Goal: Navigation & Orientation: Find specific page/section

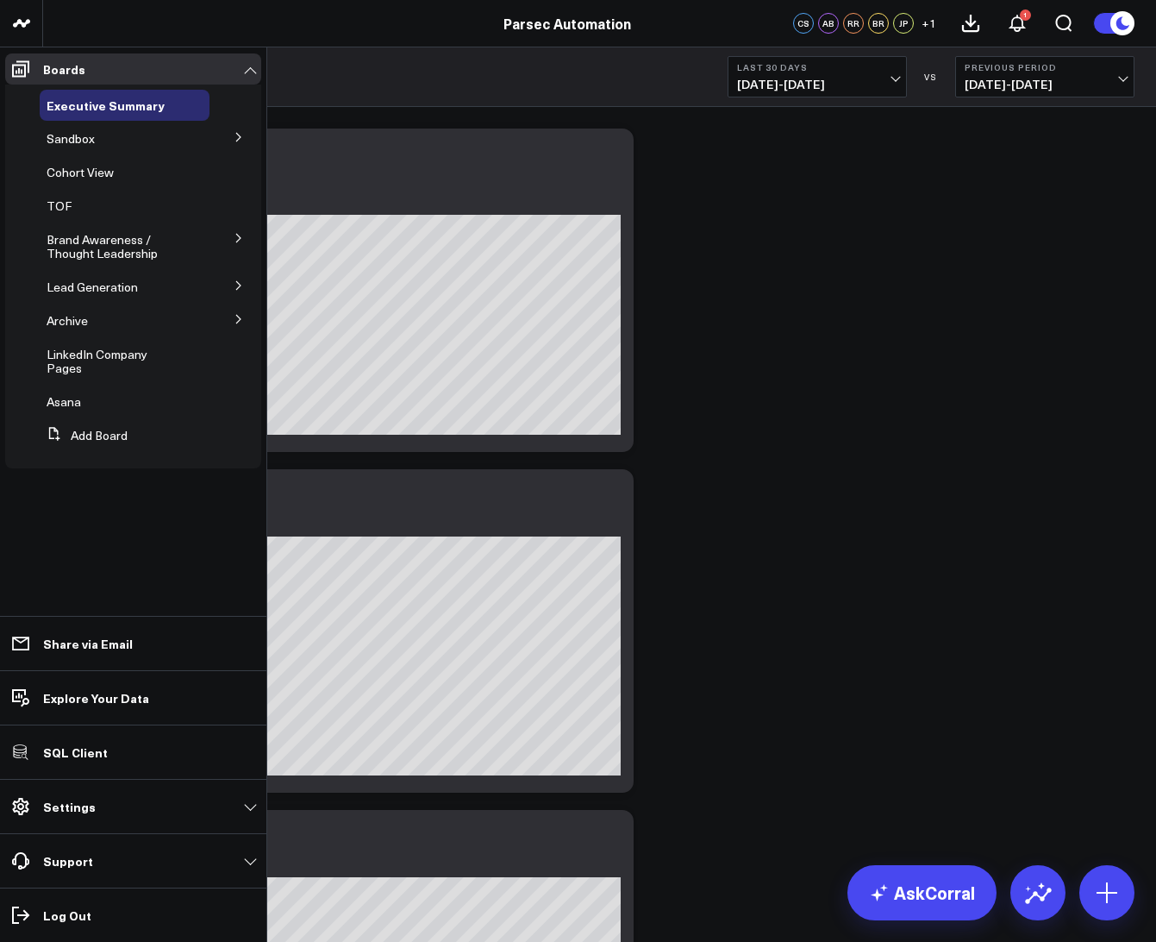
click at [240, 133] on icon at bounding box center [239, 137] width 10 height 10
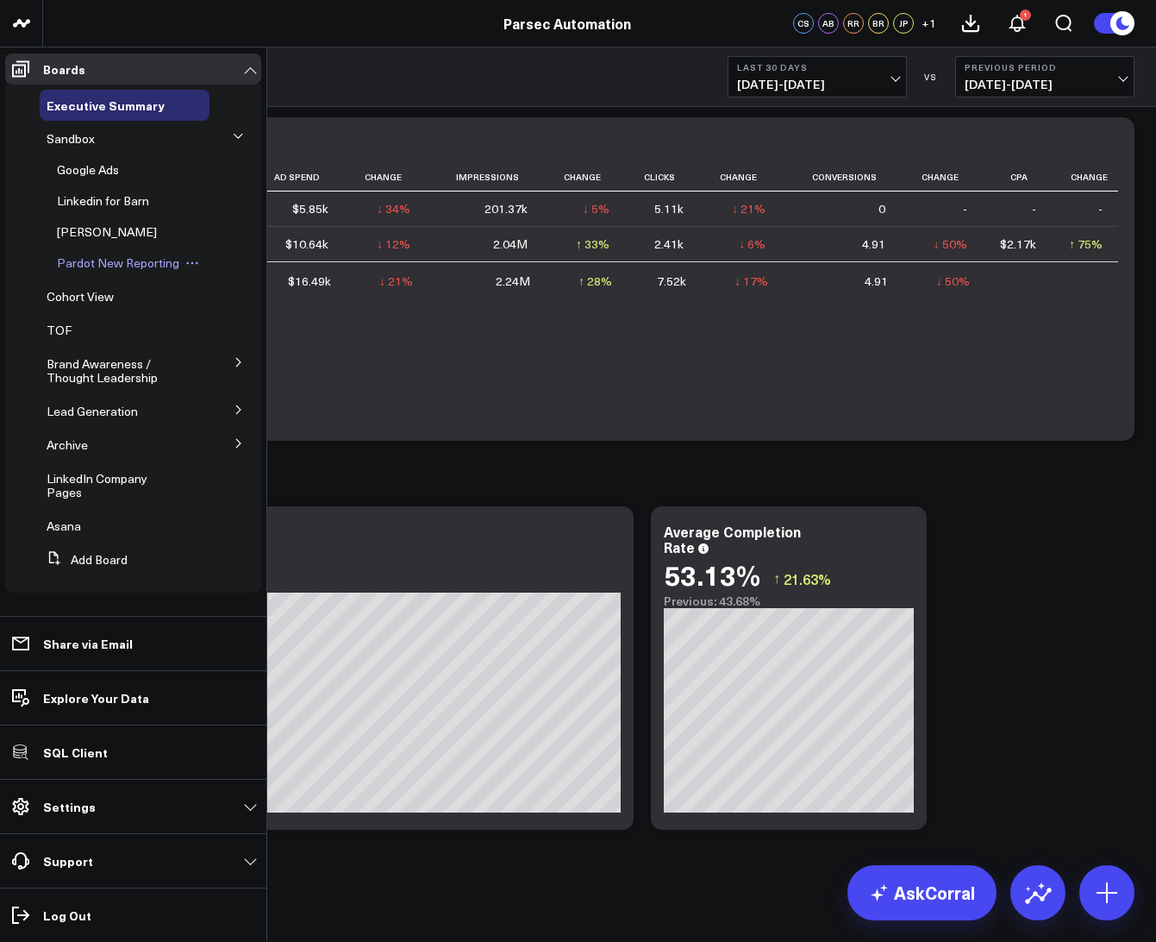
scroll to position [7, 0]
click at [221, 452] on button at bounding box center [238, 442] width 45 height 26
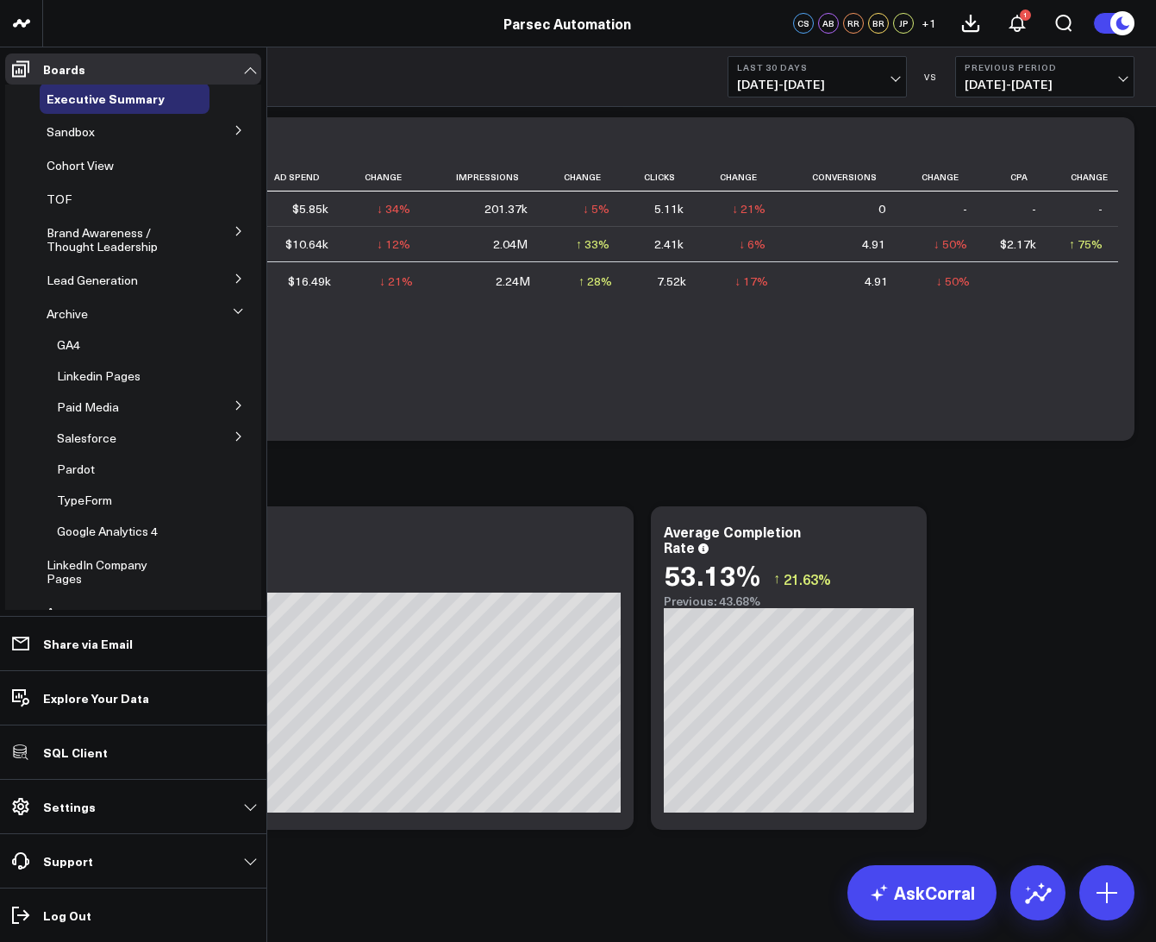
click at [234, 405] on icon at bounding box center [239, 405] width 10 height 10
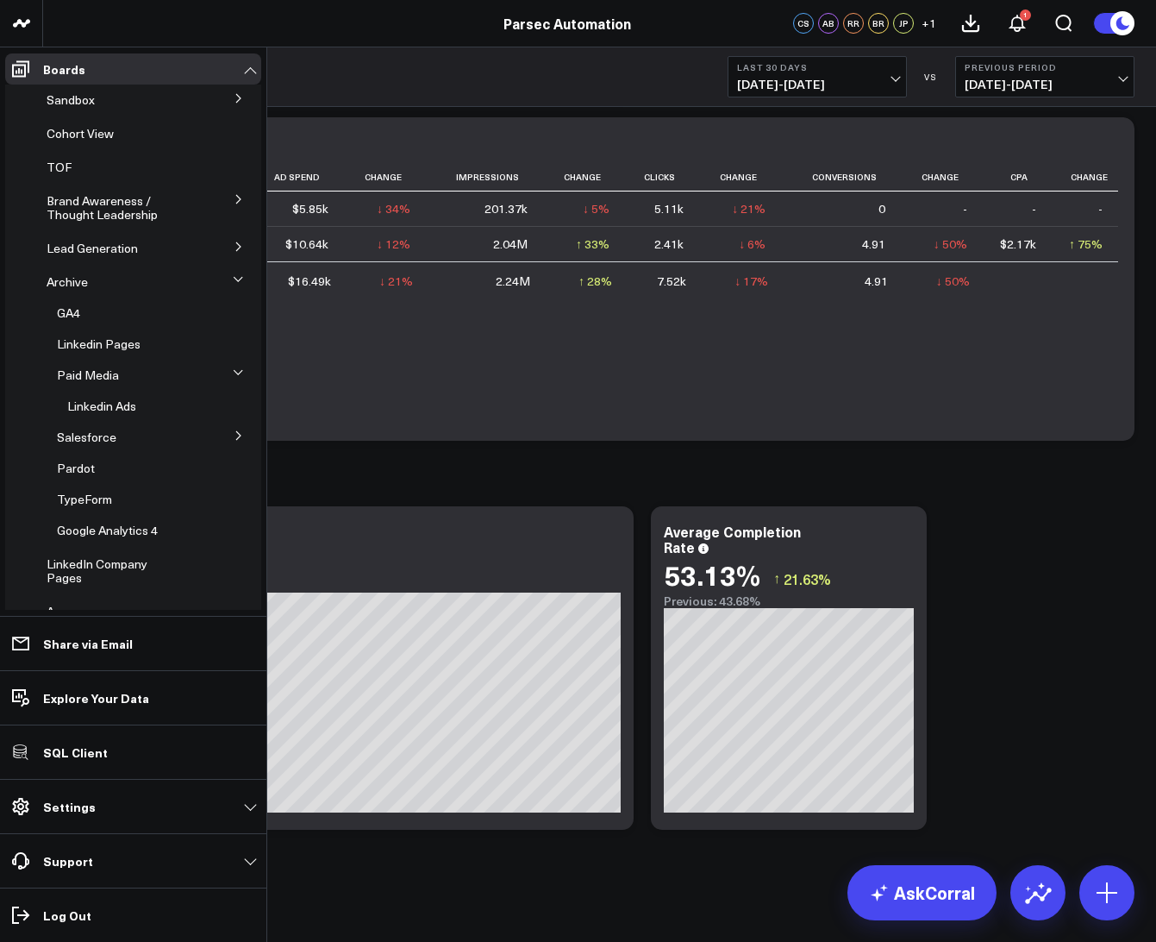
scroll to position [0, 0]
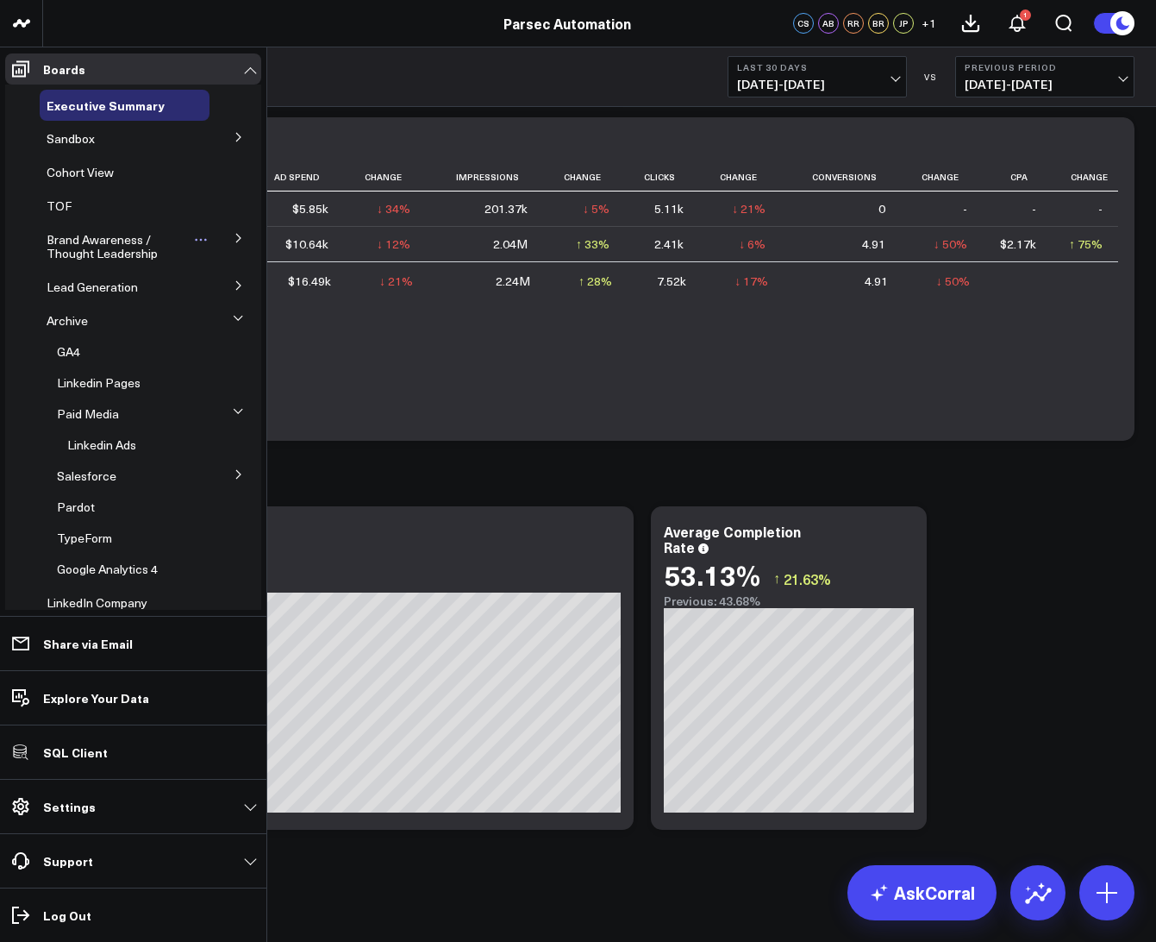
click at [115, 250] on span "Brand Awareness / Thought Leadership" at bounding box center [102, 246] width 111 height 30
click at [241, 243] on button at bounding box center [238, 237] width 45 height 26
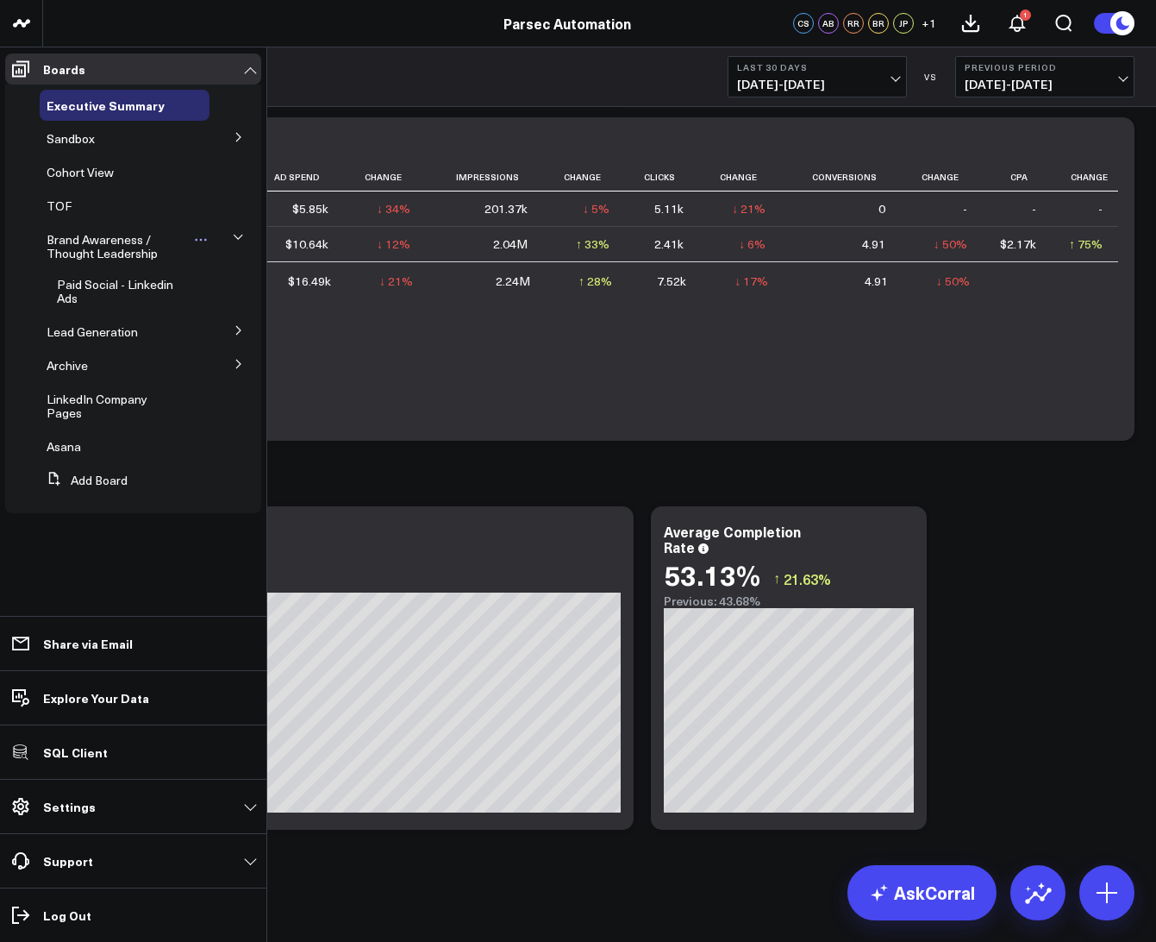
click at [72, 245] on span "Brand Awareness / Thought Leadership" at bounding box center [102, 246] width 111 height 30
click at [72, 301] on span "Paid Social - Linkedin Ads" at bounding box center [115, 291] width 116 height 30
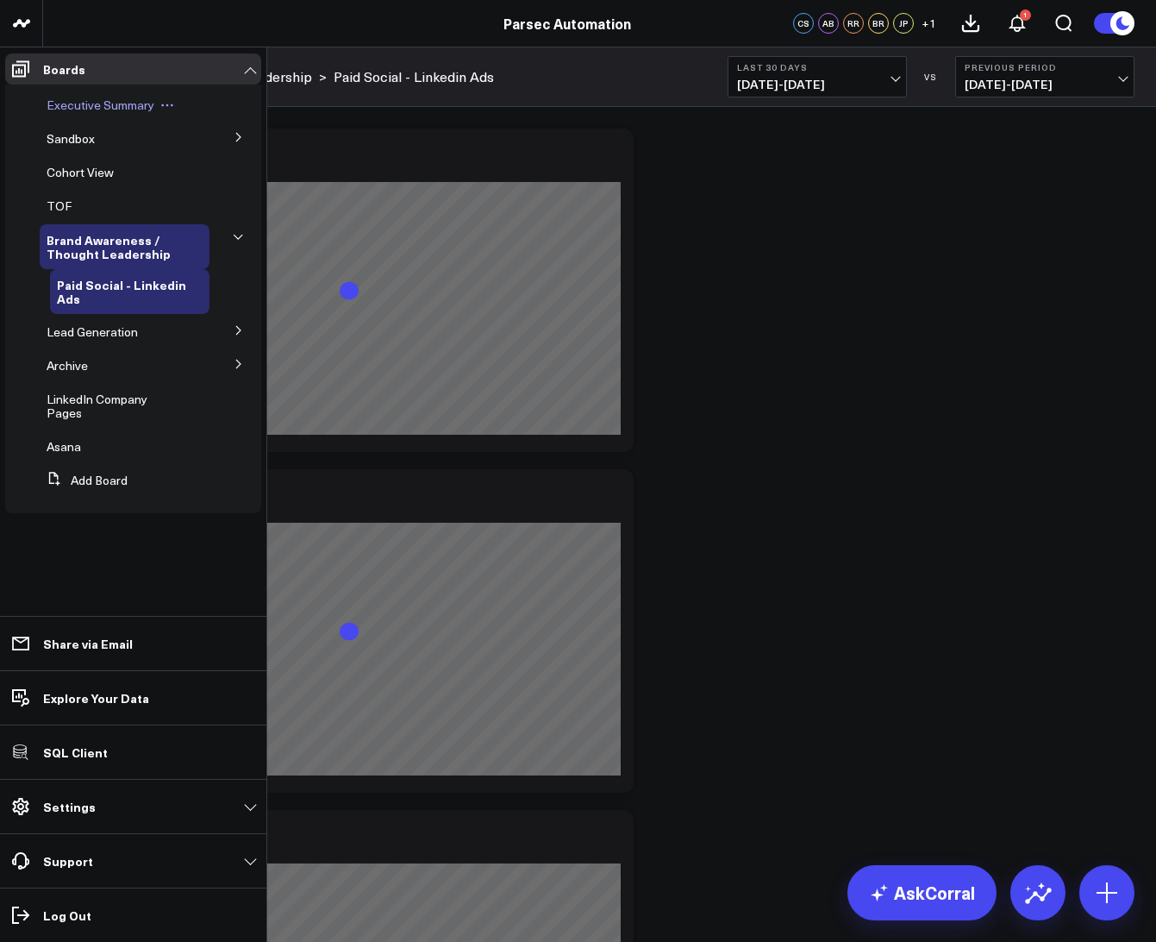
click at [72, 108] on span "Executive Summary" at bounding box center [101, 105] width 108 height 16
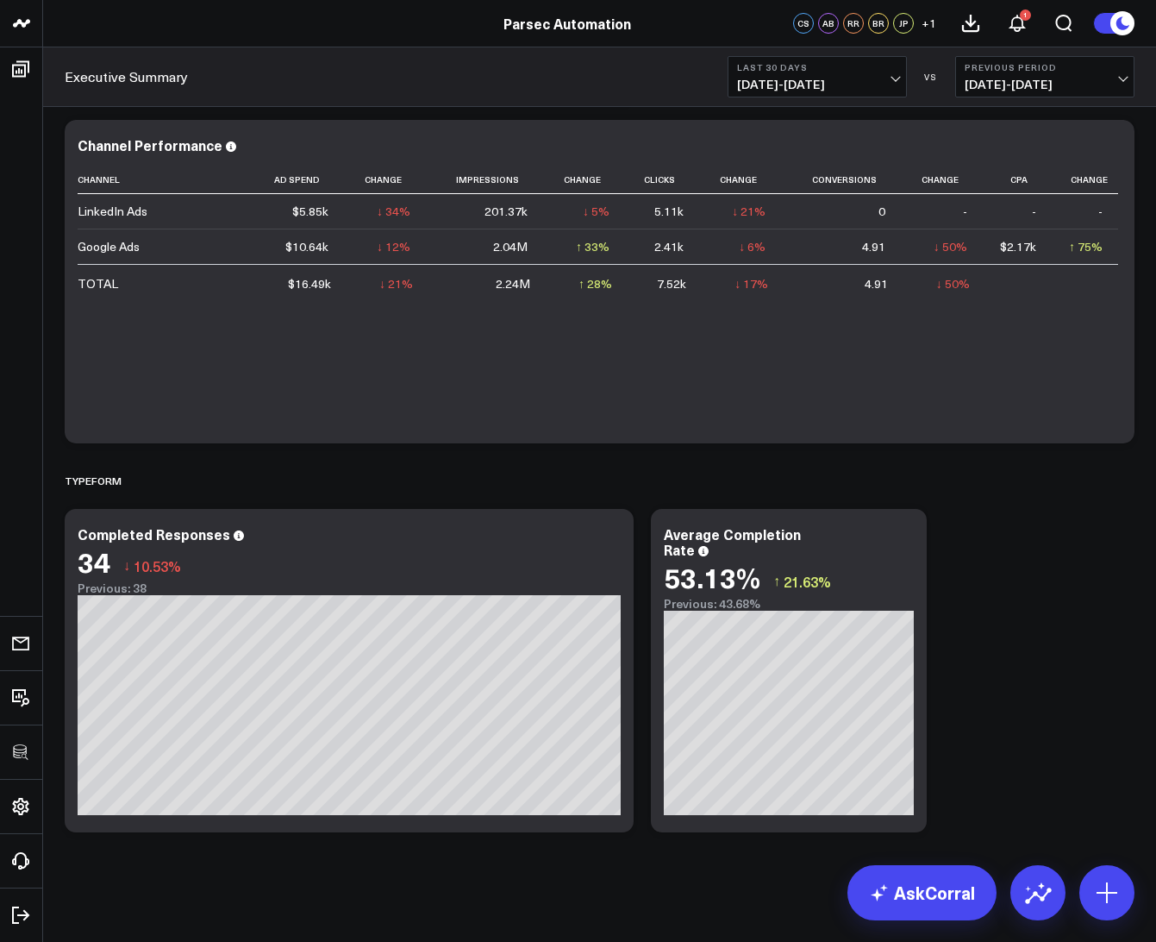
scroll to position [4680, 0]
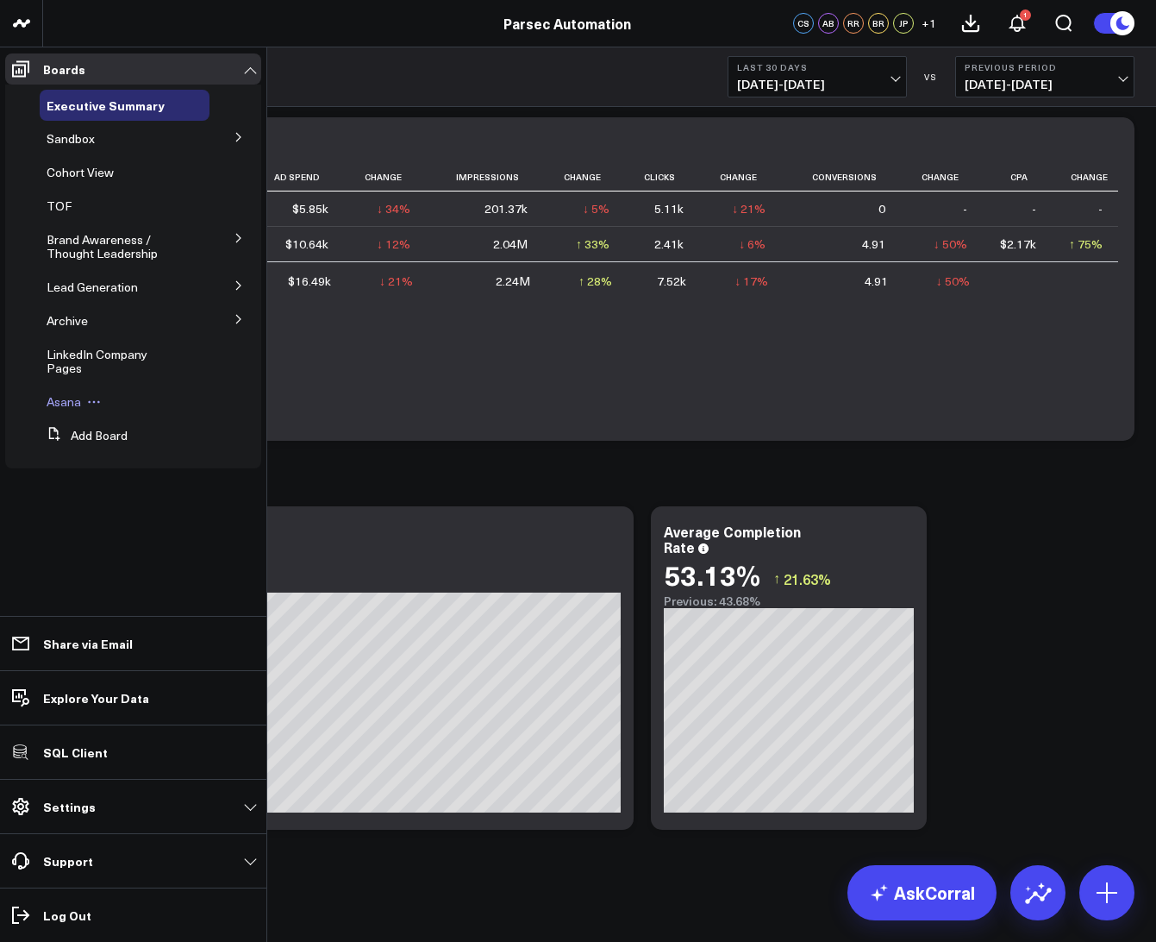
click at [63, 393] on span "Asana" at bounding box center [64, 401] width 34 height 16
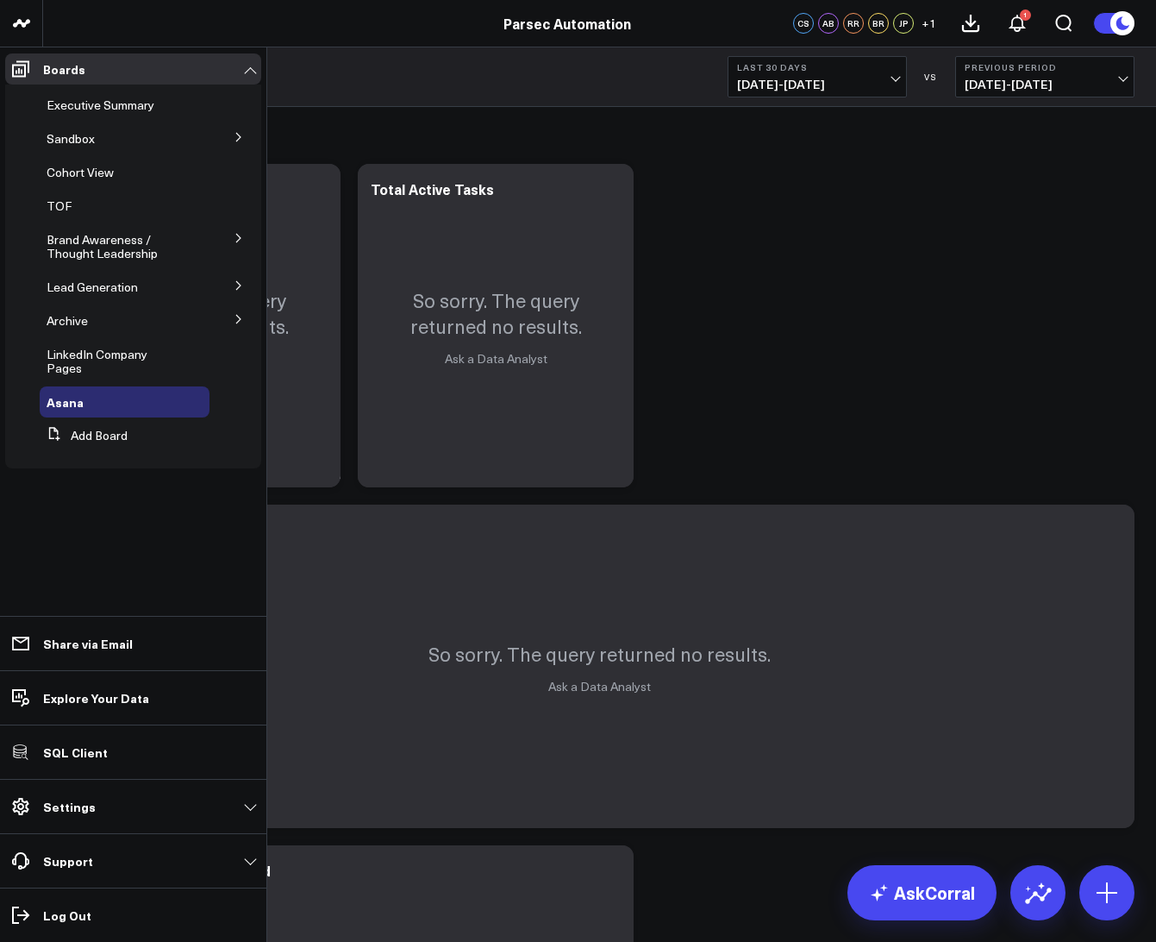
click at [240, 280] on button at bounding box center [238, 285] width 45 height 26
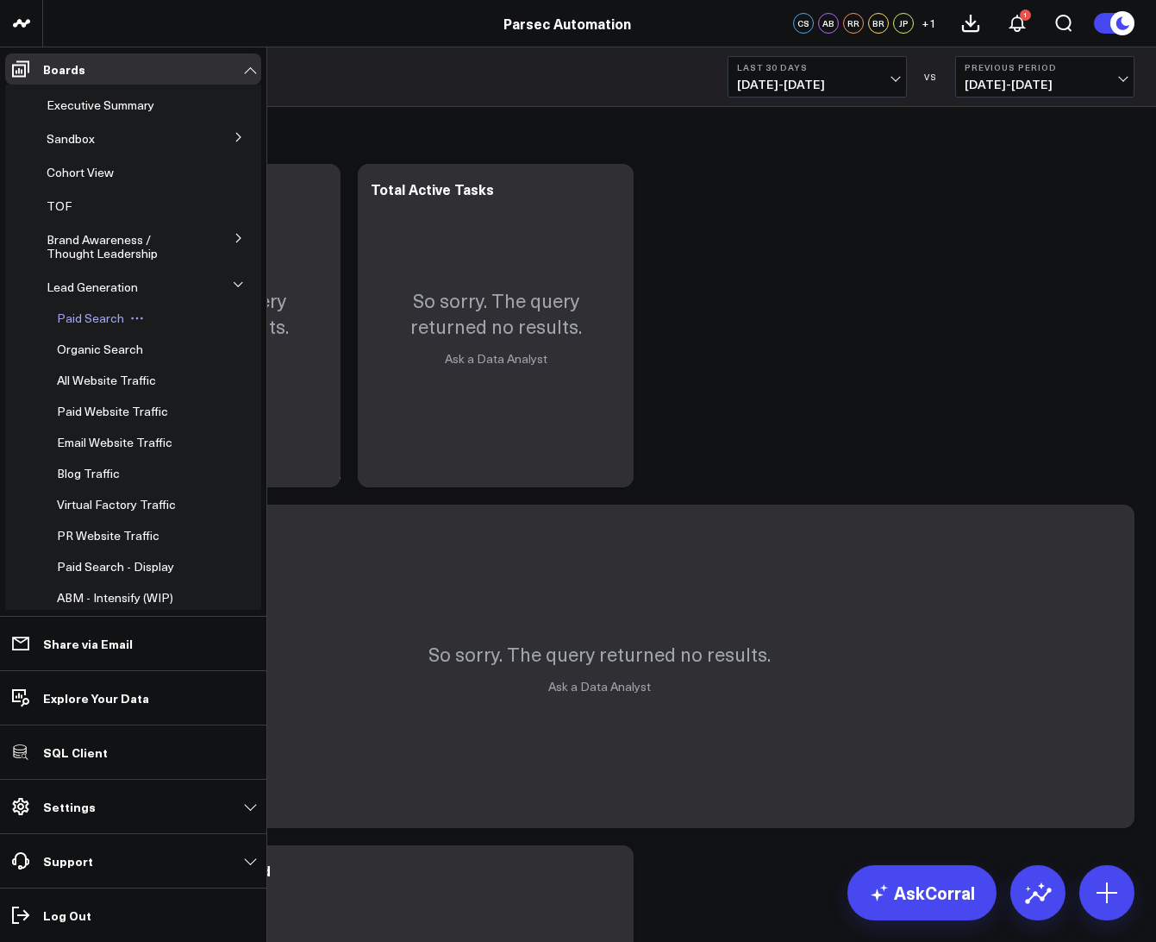
click at [85, 316] on span "Paid Search" at bounding box center [90, 318] width 67 height 16
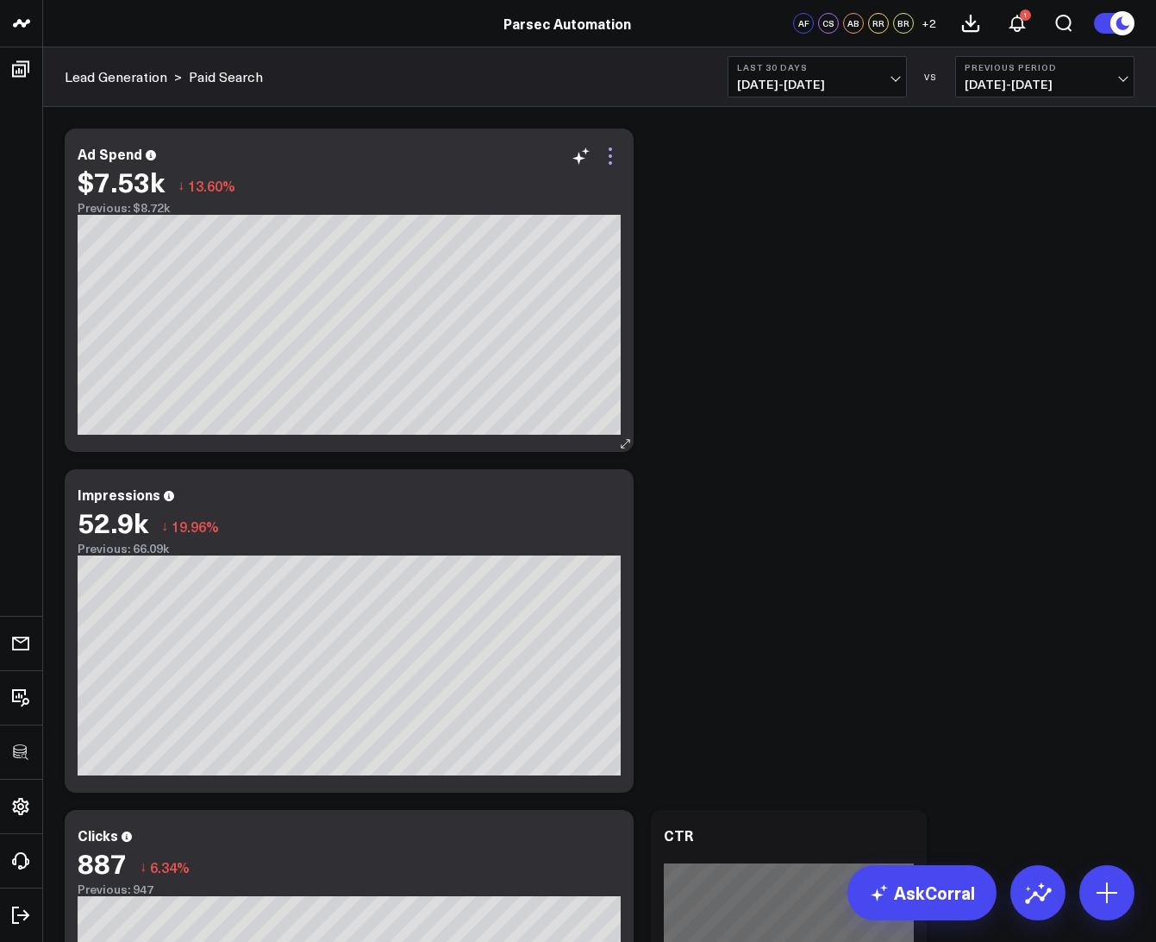
click at [608, 152] on icon at bounding box center [610, 156] width 21 height 21
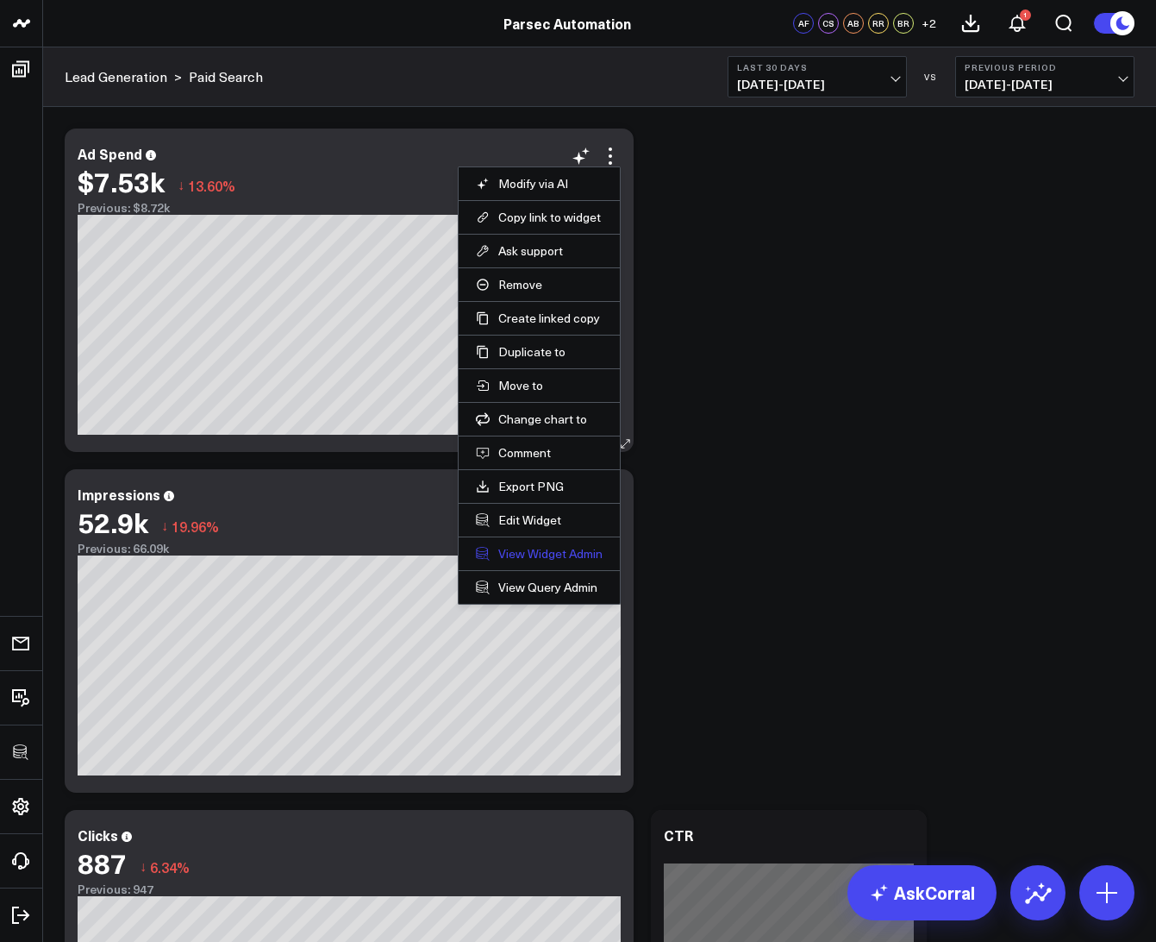
click at [528, 554] on link "View Widget Admin" at bounding box center [539, 554] width 127 height 16
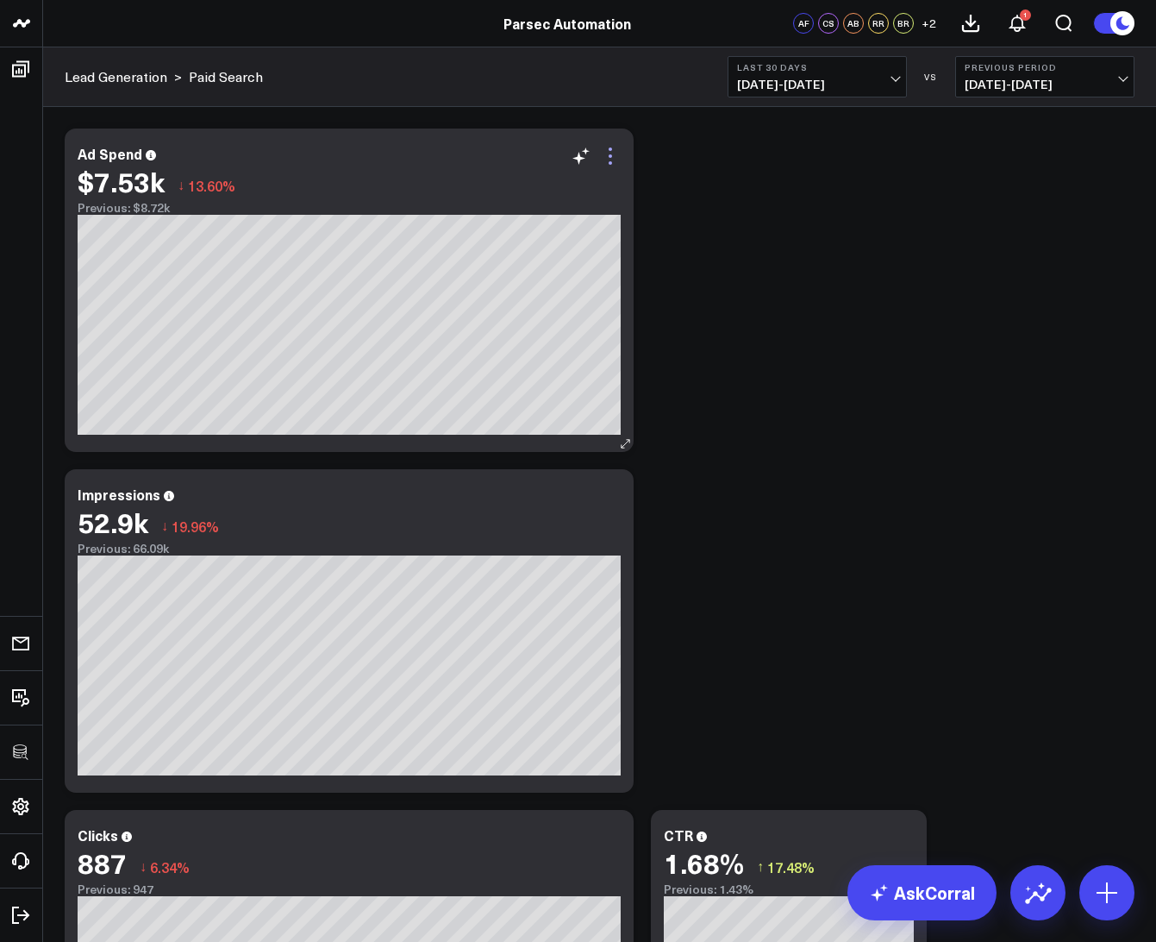
click at [611, 151] on icon at bounding box center [610, 156] width 21 height 21
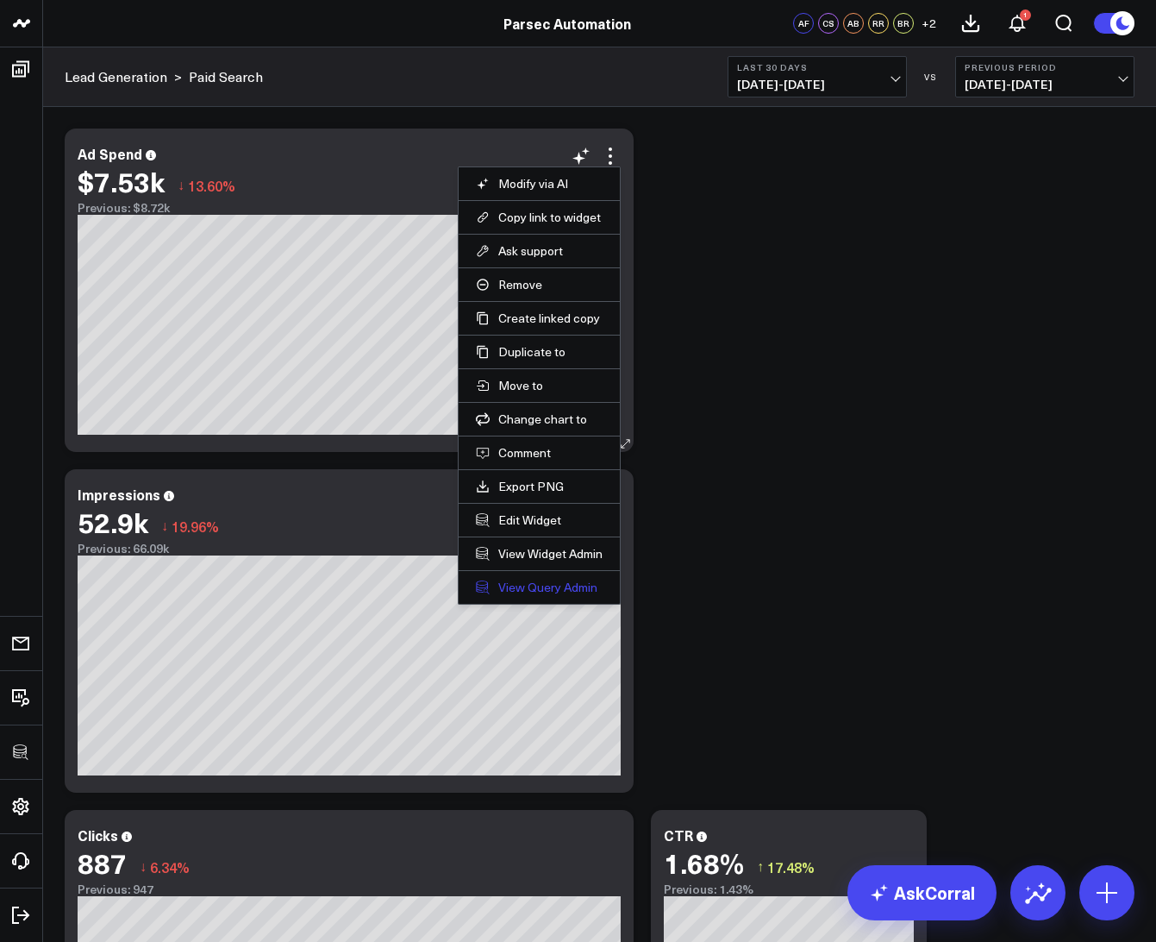
click at [547, 583] on link "View Query Admin" at bounding box center [539, 587] width 127 height 16
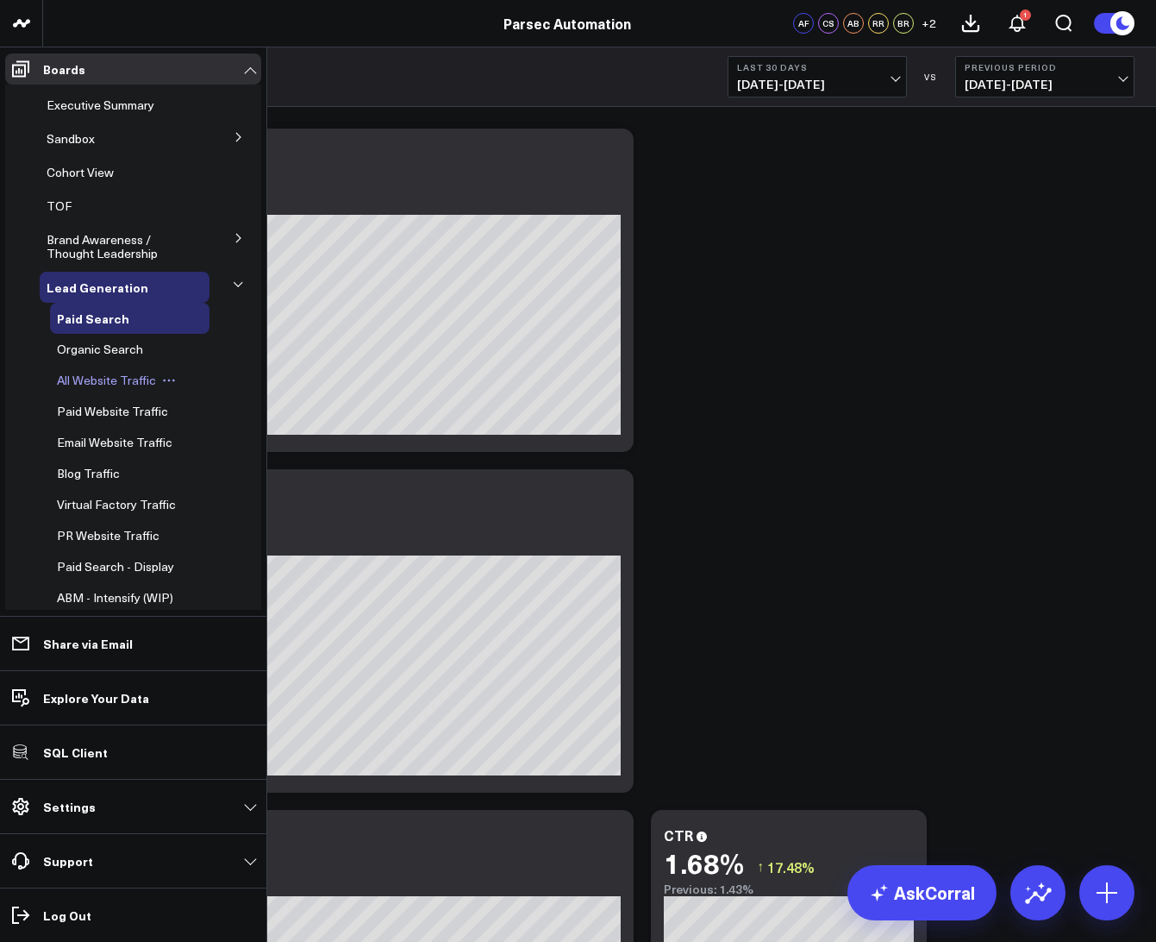
click at [75, 379] on span "All Website Traffic" at bounding box center [106, 380] width 99 height 16
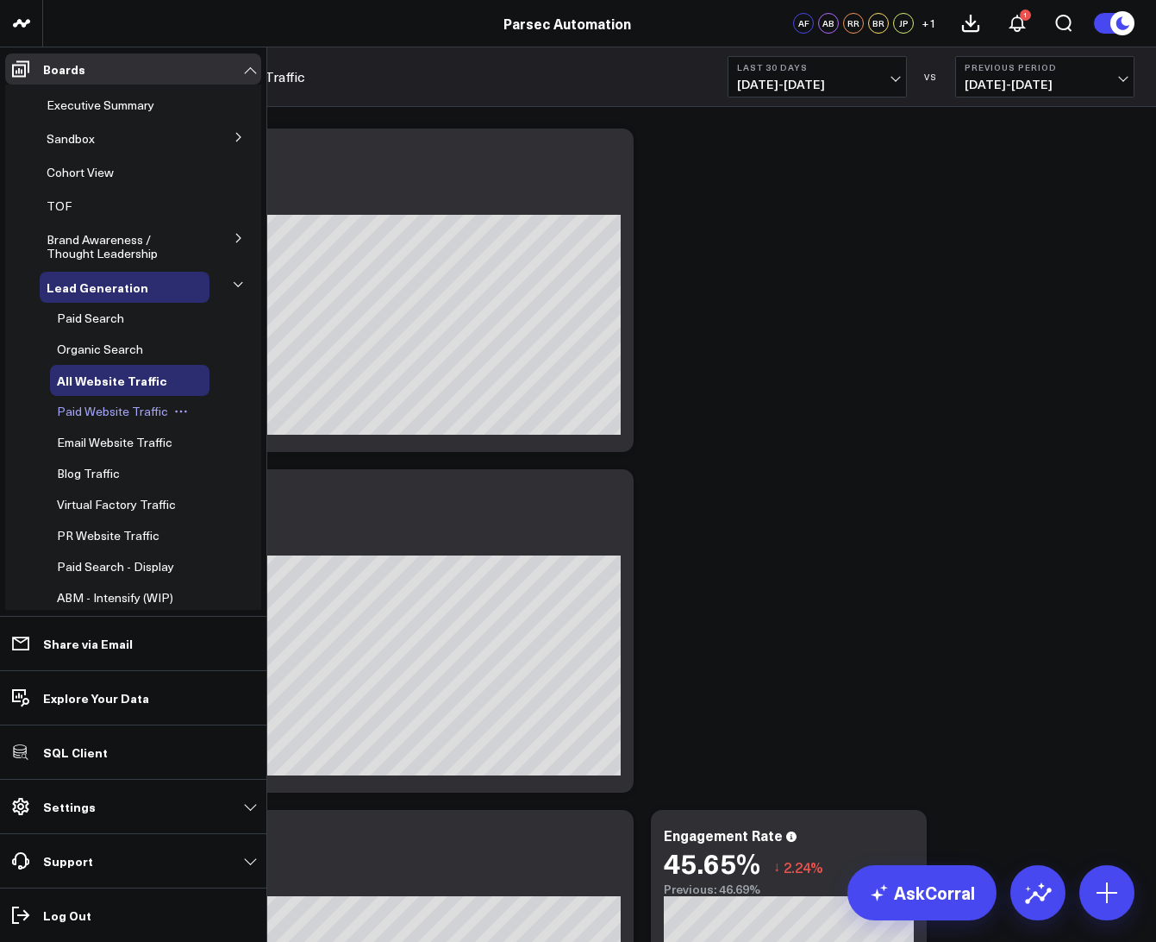
click at [66, 408] on span "Paid Website Traffic" at bounding box center [112, 411] width 111 height 16
